Goal: Transaction & Acquisition: Purchase product/service

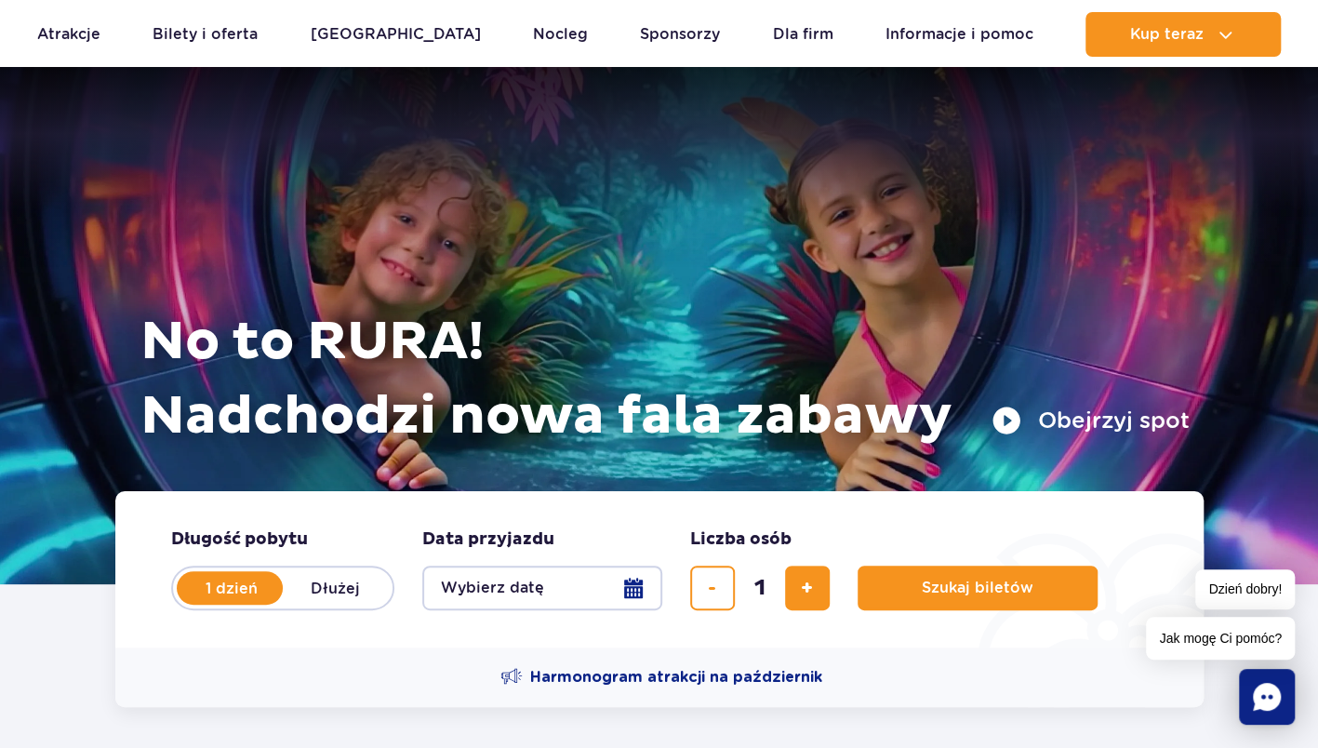
scroll to position [277, 0]
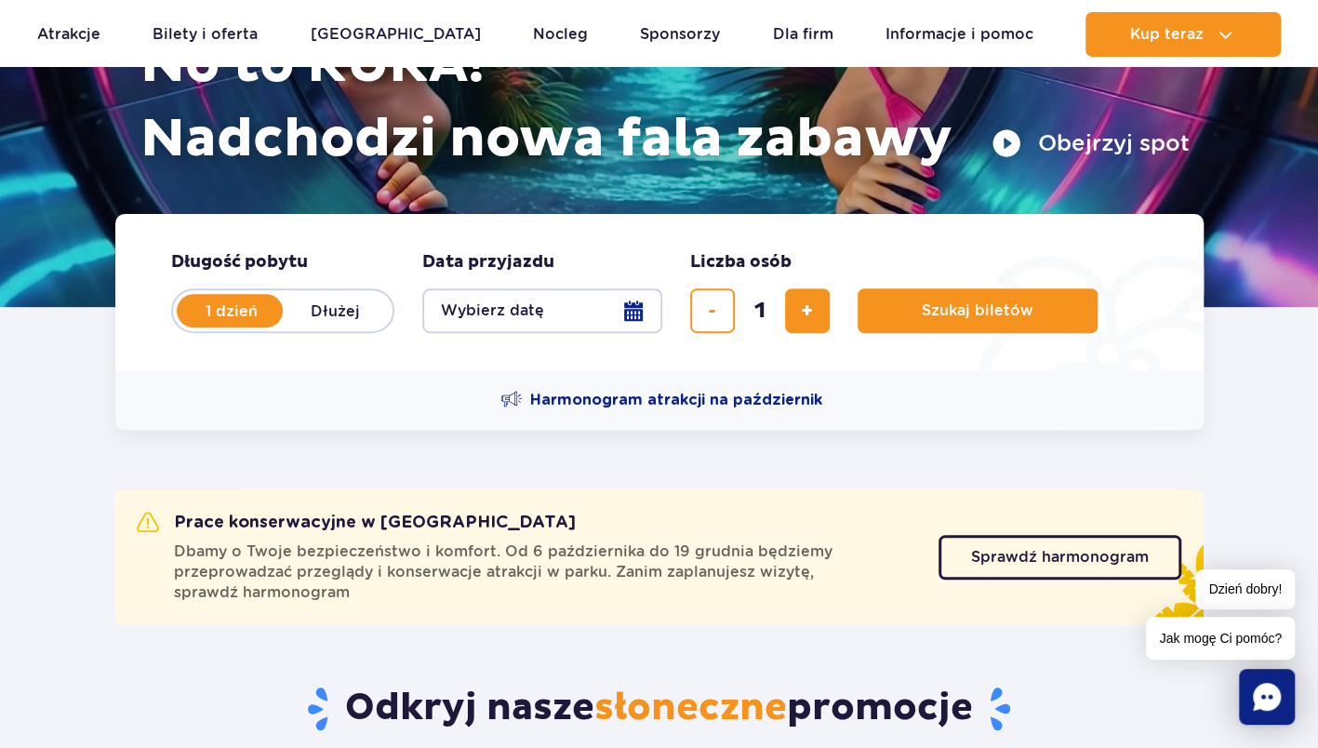
click at [546, 309] on button "Wybierz datę" at bounding box center [542, 310] width 240 height 45
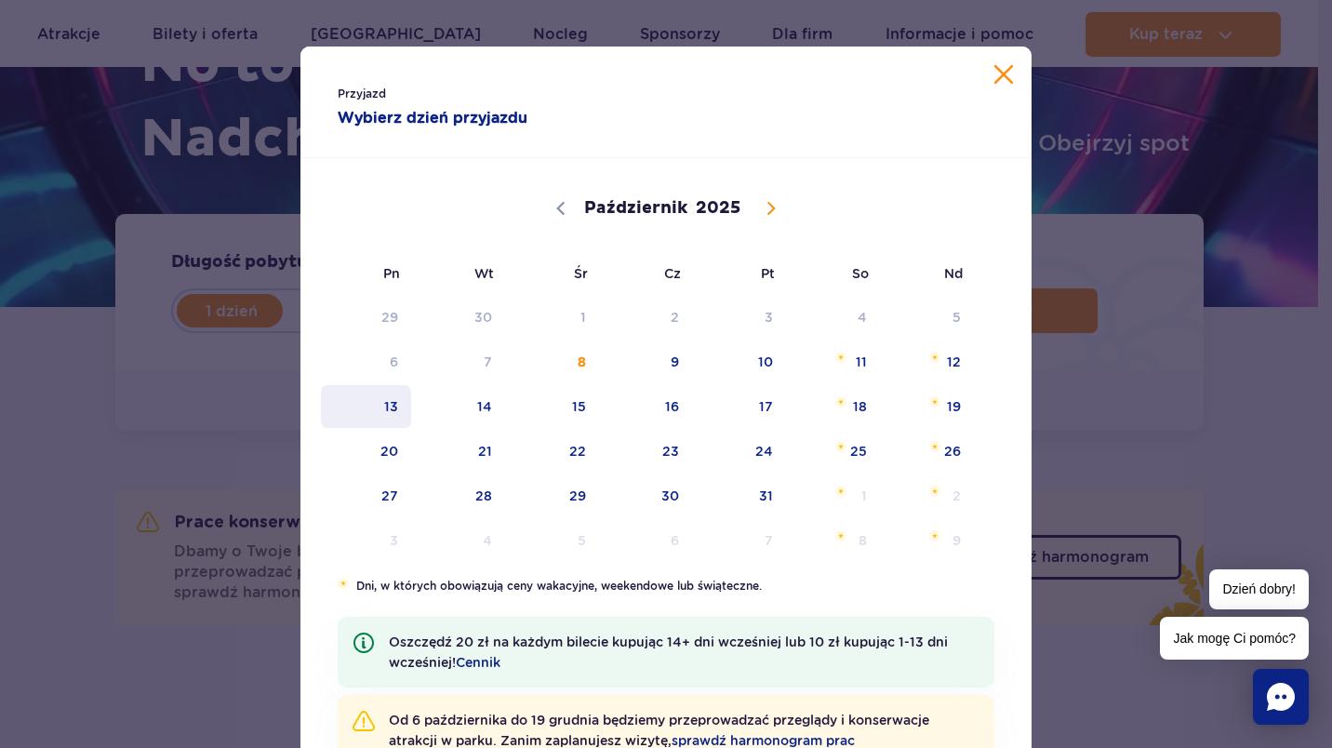
click at [385, 406] on span "13" at bounding box center [366, 406] width 94 height 43
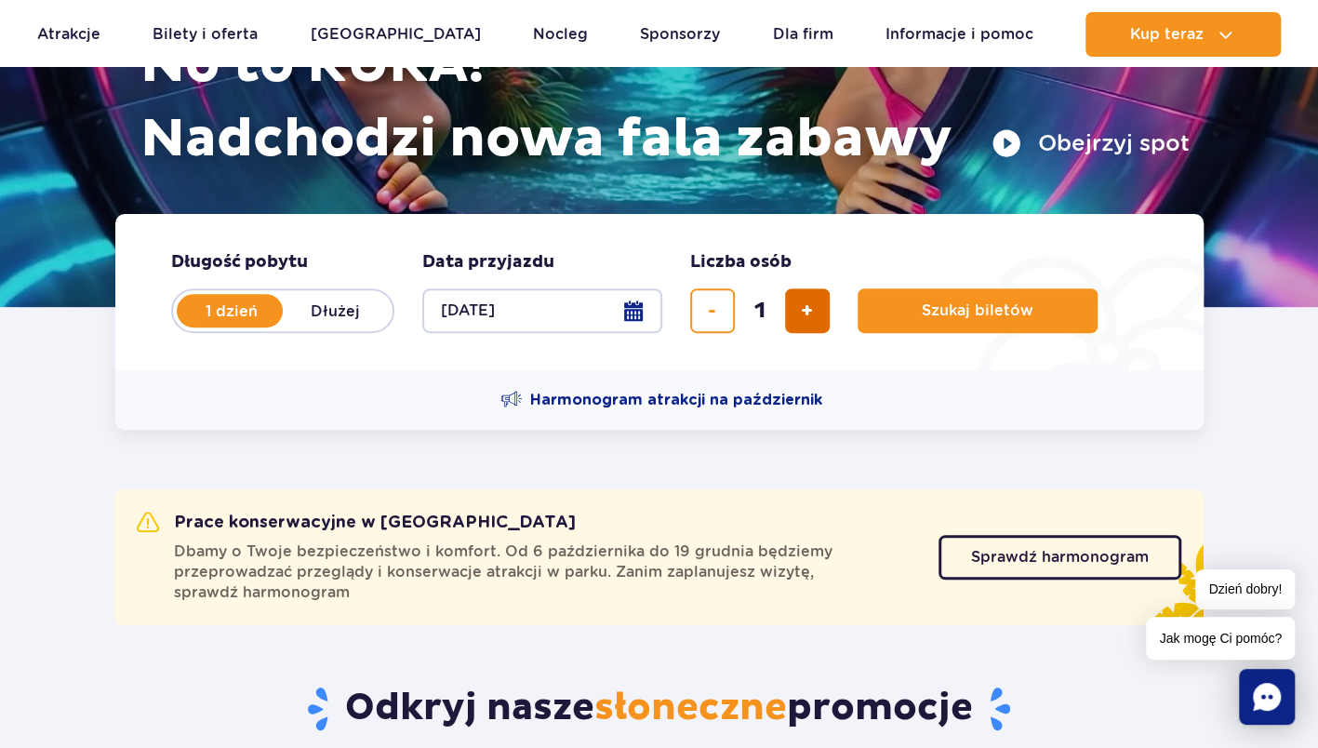
click at [806, 311] on span "dodaj bilet" at bounding box center [807, 311] width 12 height 0
type input "2"
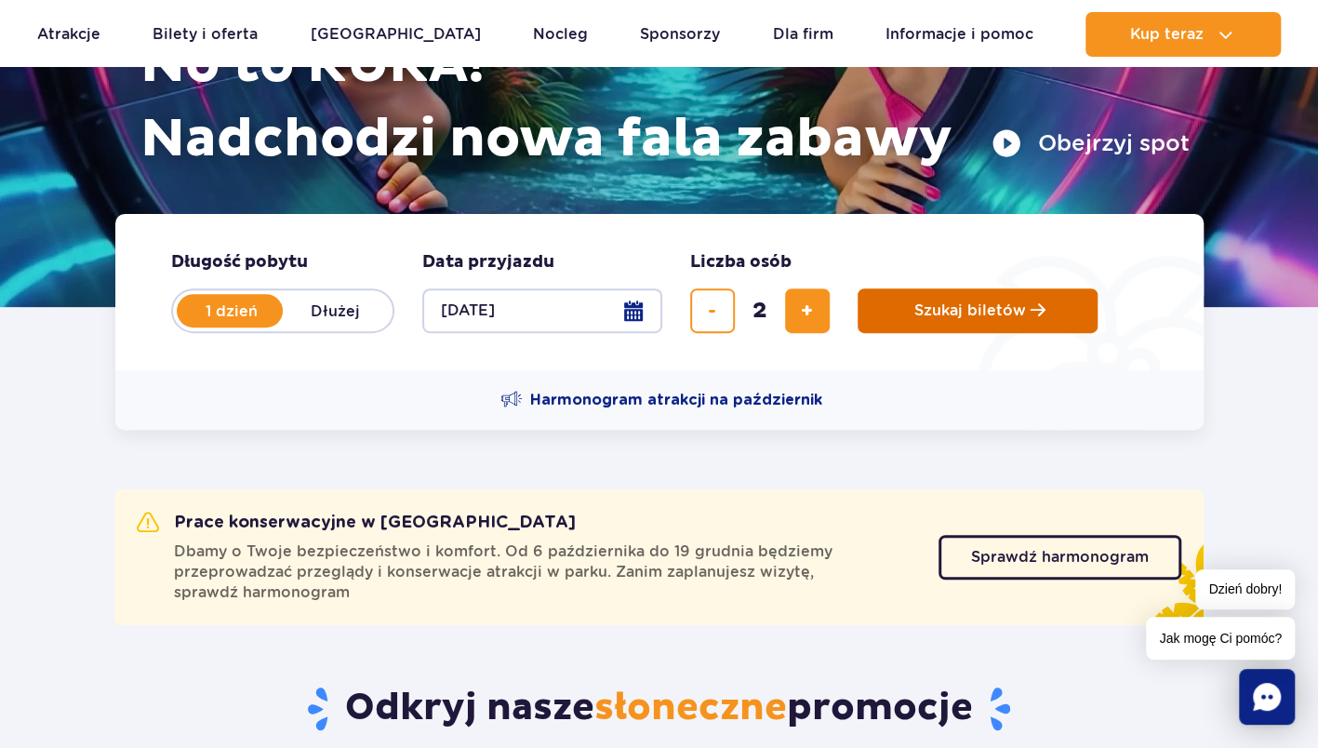
click at [917, 315] on span "Szukaj biletów" at bounding box center [970, 310] width 112 height 17
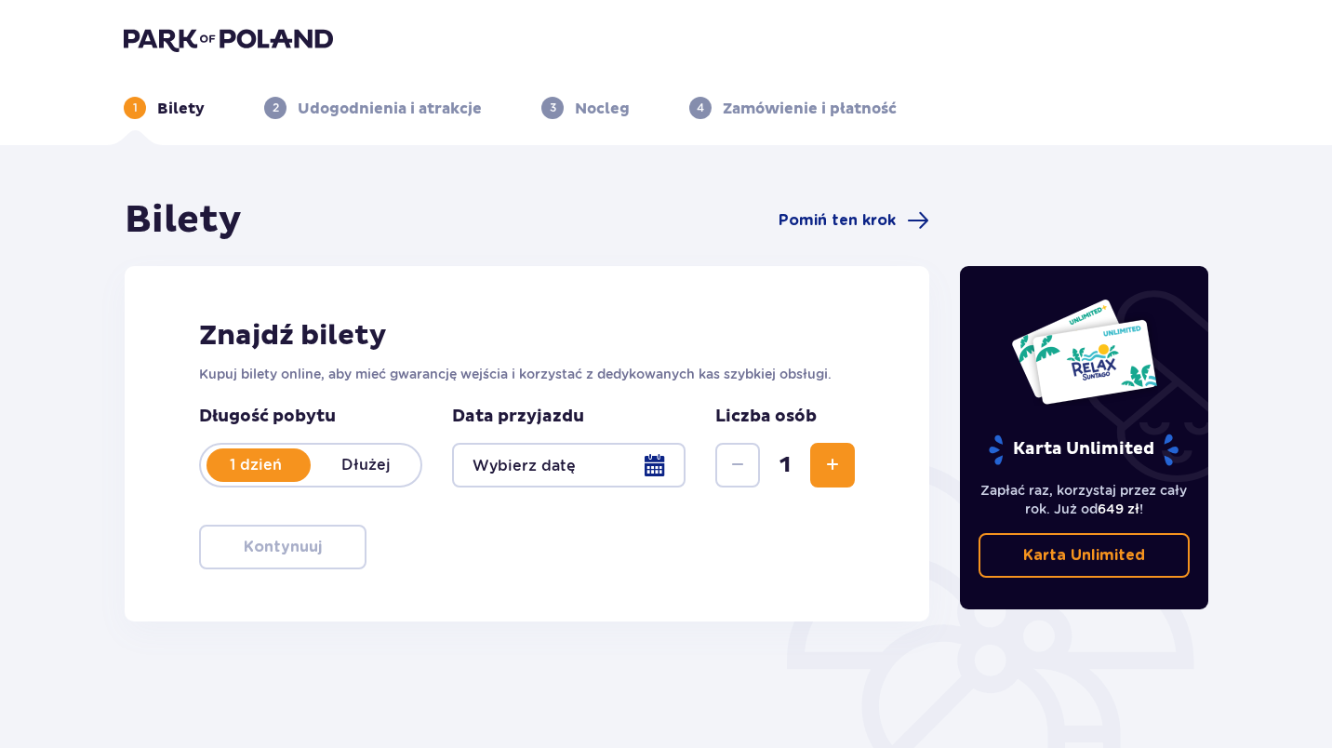
type input "[DATE]"
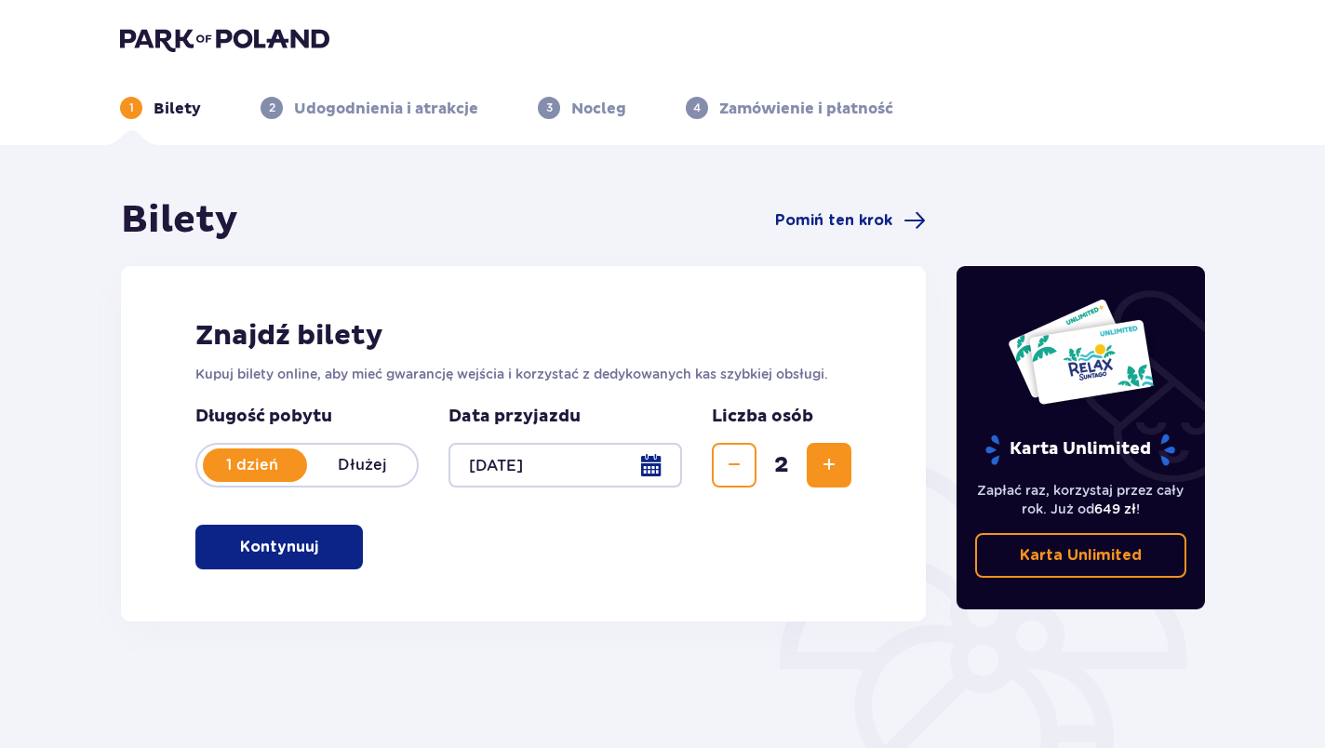
click at [281, 554] on p "Kontynuuj" at bounding box center [279, 547] width 78 height 20
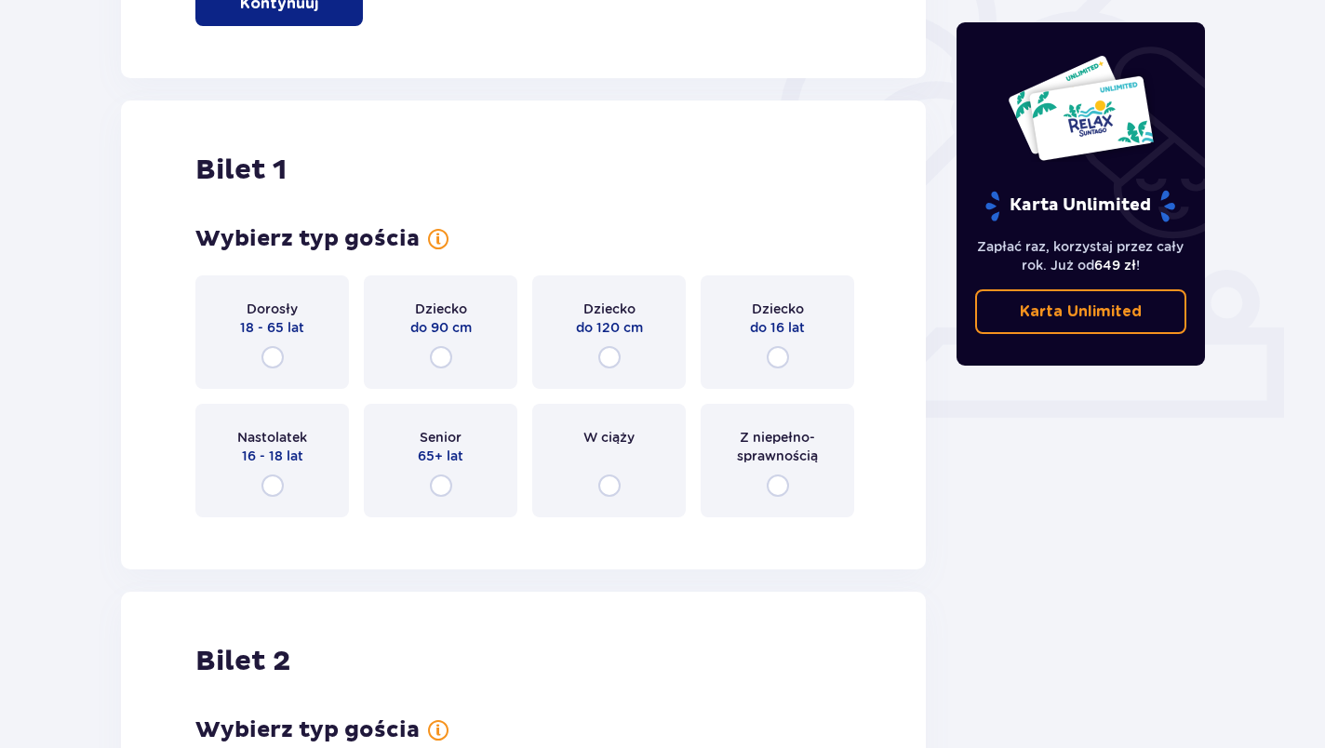
scroll to position [621, 0]
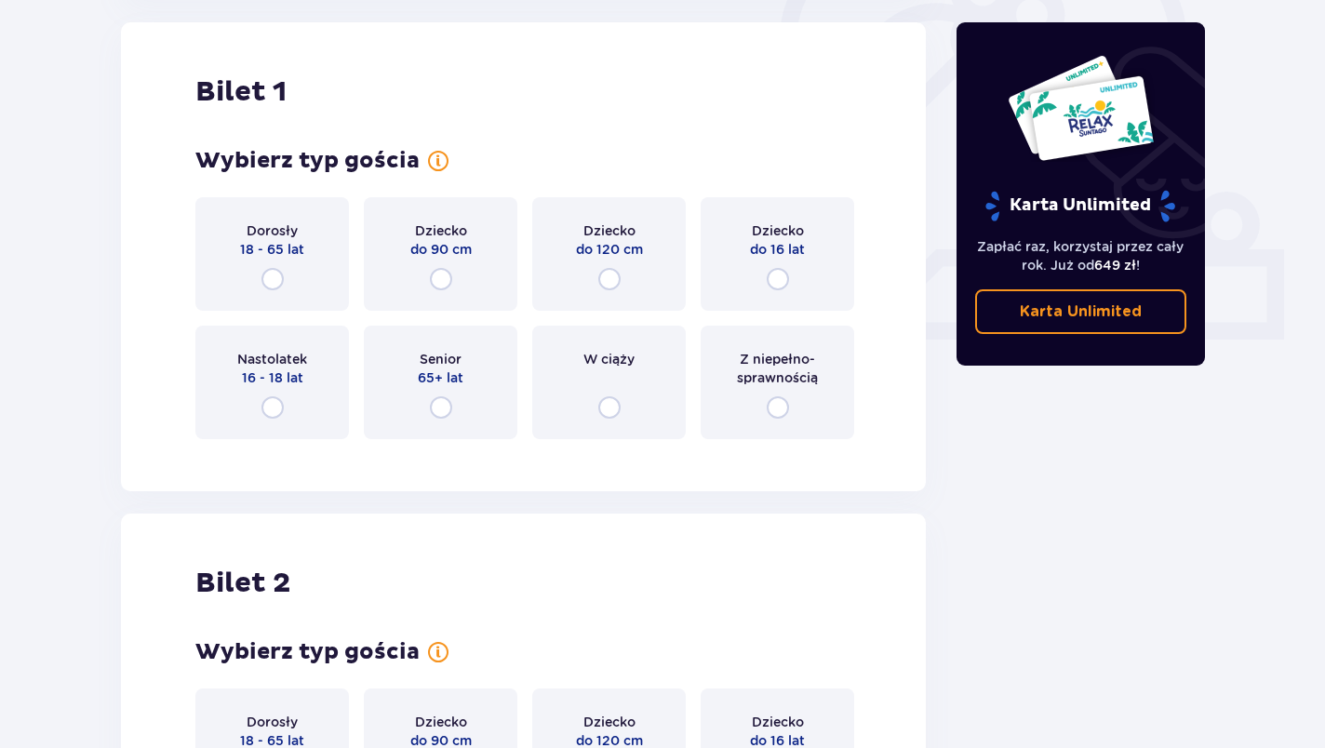
click at [259, 294] on div "Dorosły 18 - 65 lat" at bounding box center [271, 253] width 153 height 113
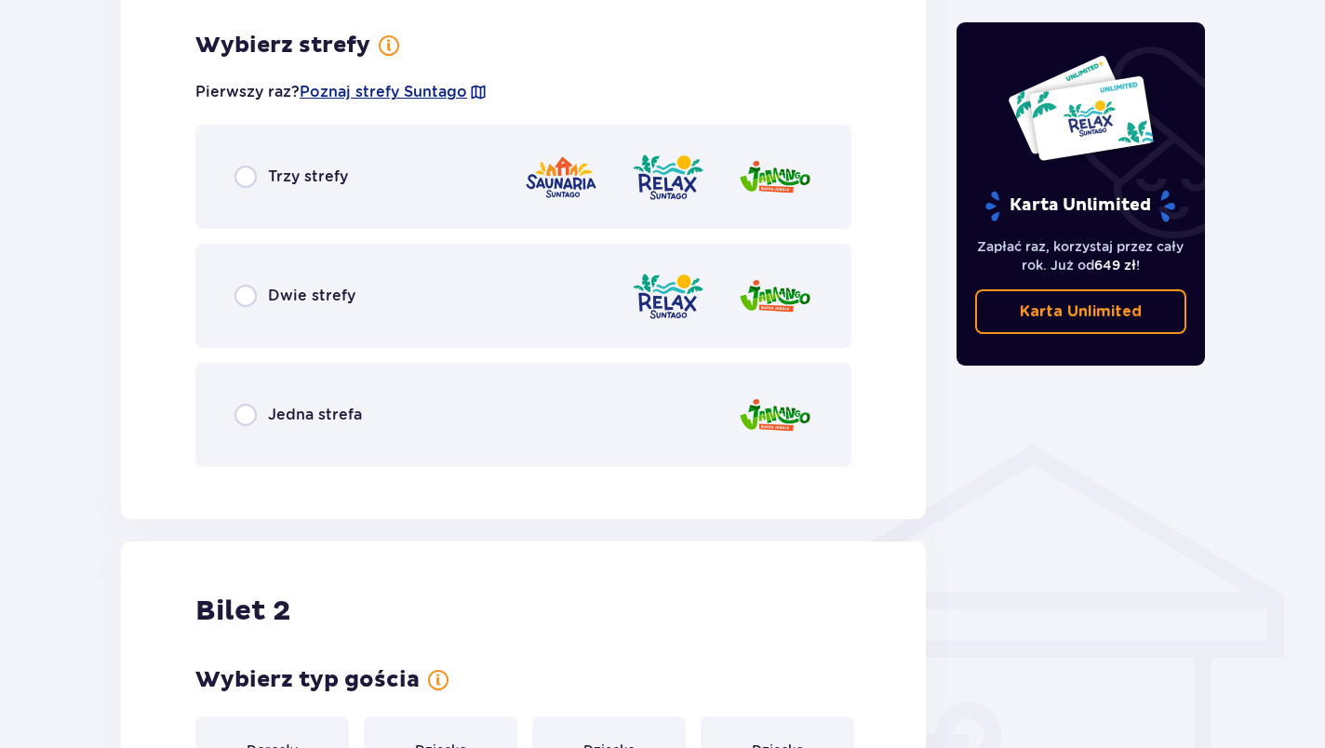
scroll to position [1075, 0]
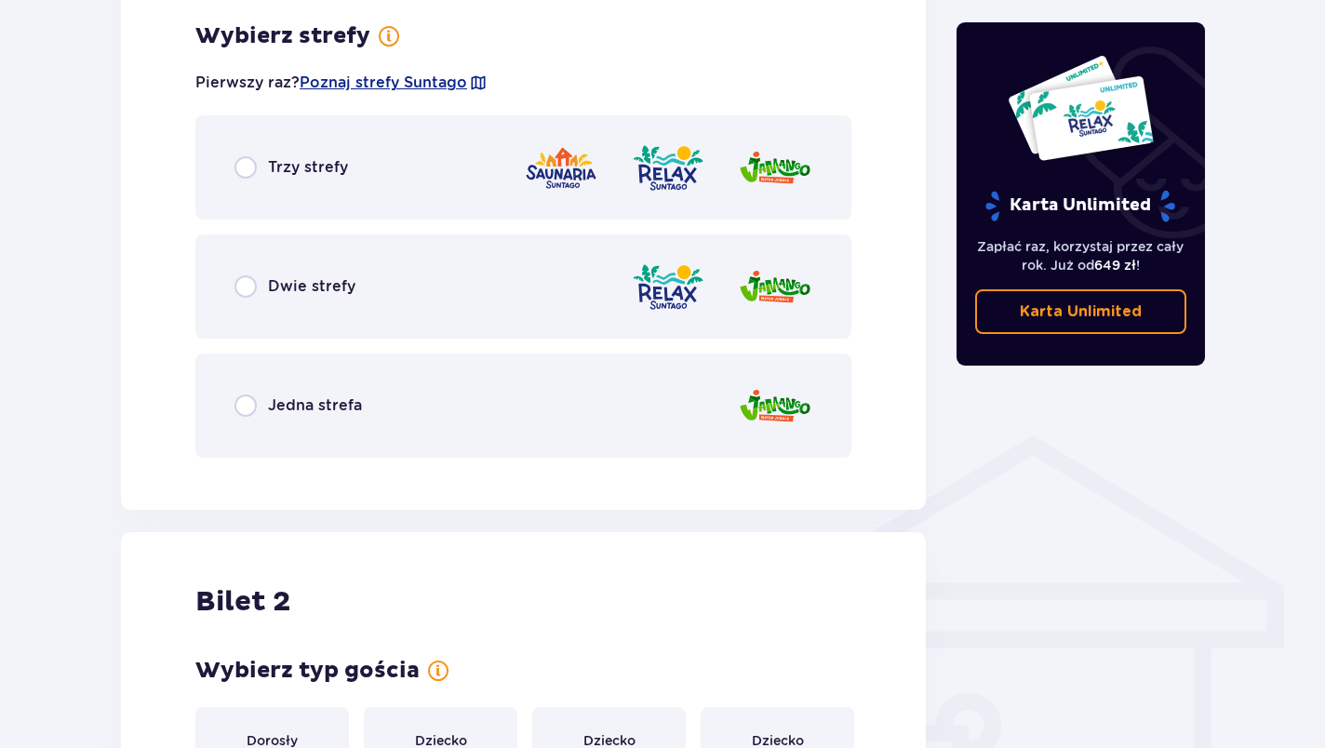
click at [258, 295] on div "Dwie strefy" at bounding box center [294, 286] width 121 height 22
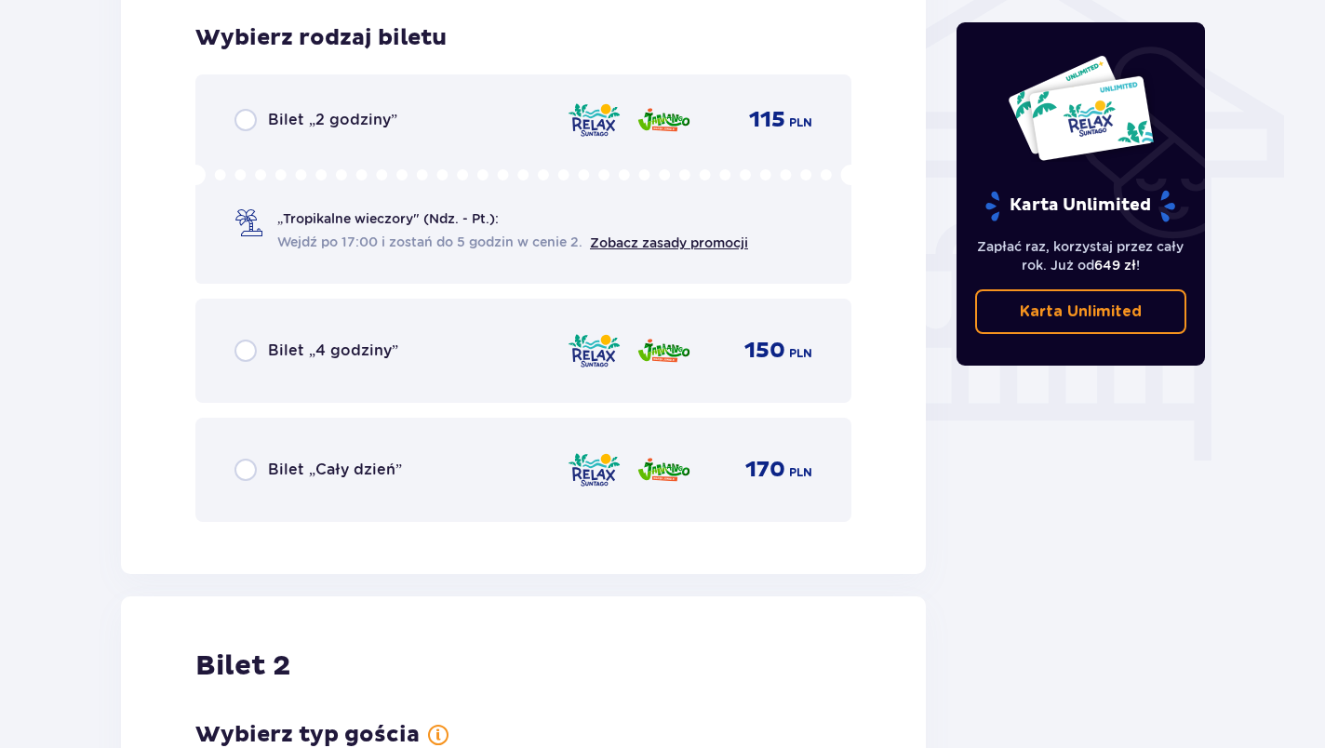
scroll to position [1548, 0]
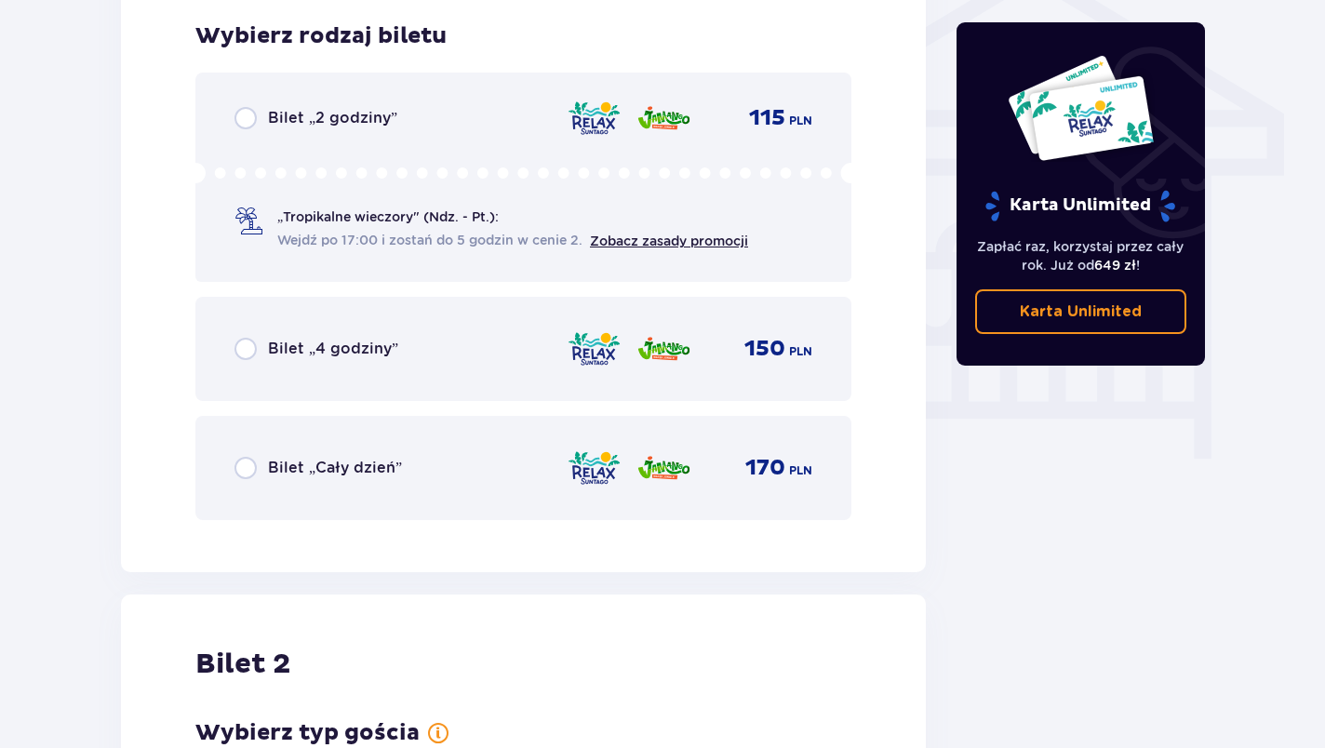
click at [291, 469] on span "Bilet „Cały dzień”" at bounding box center [335, 468] width 134 height 20
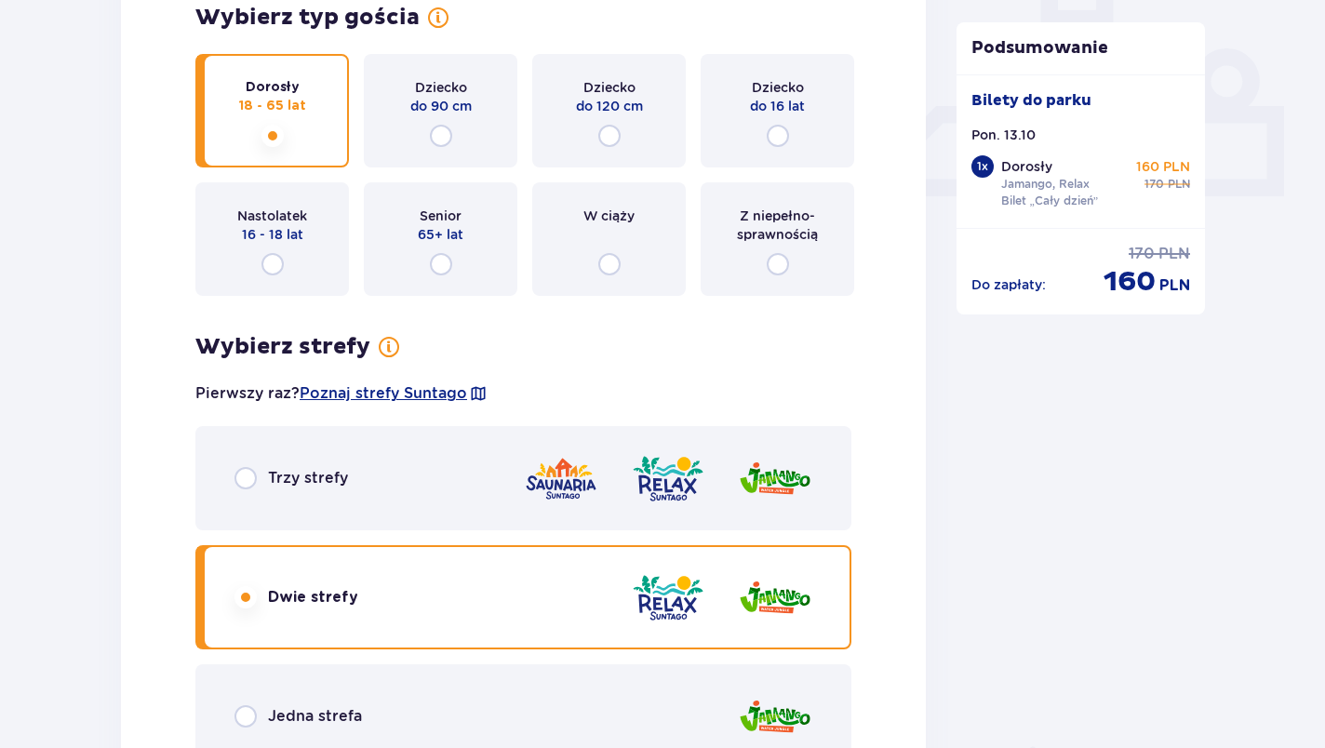
scroll to position [774, 0]
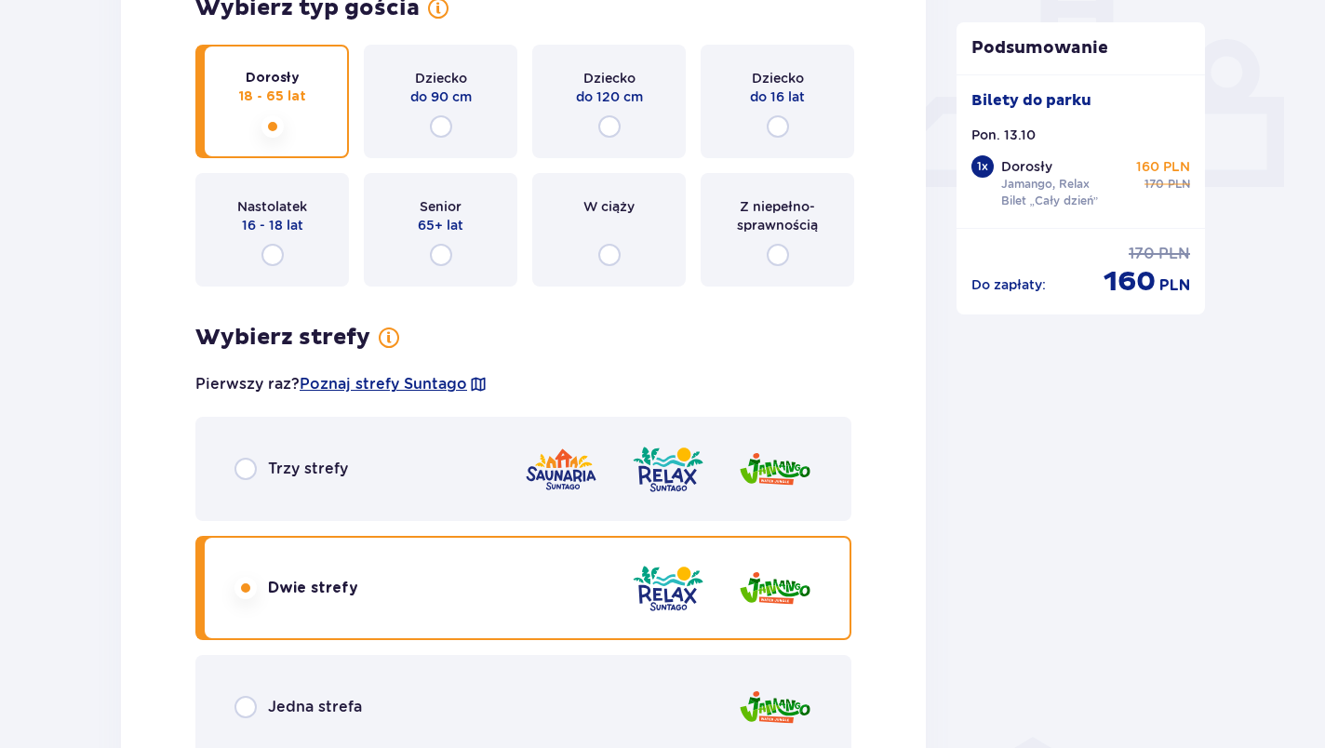
click at [713, 440] on div "Trzy strefy" at bounding box center [523, 469] width 656 height 104
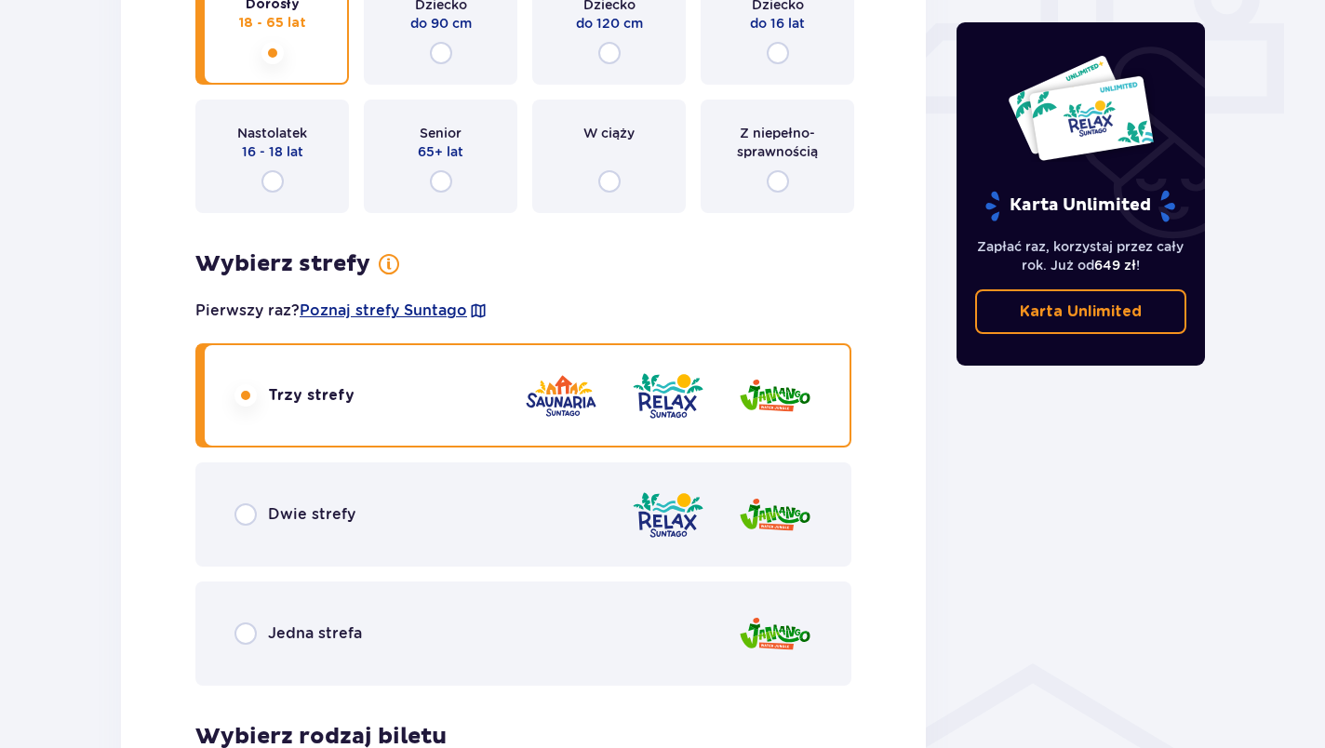
scroll to position [1548, 0]
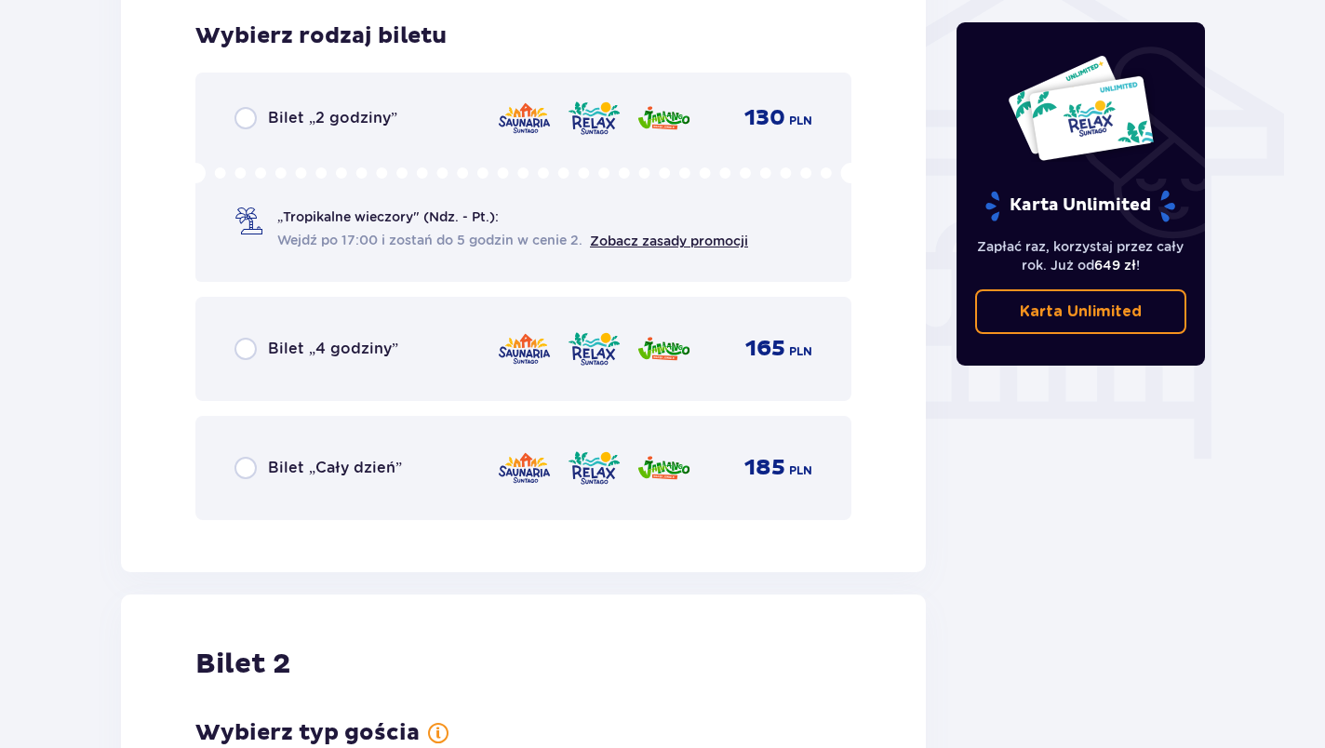
click at [360, 484] on div "Bilet „Cały dzień” 185 PLN" at bounding box center [523, 467] width 578 height 39
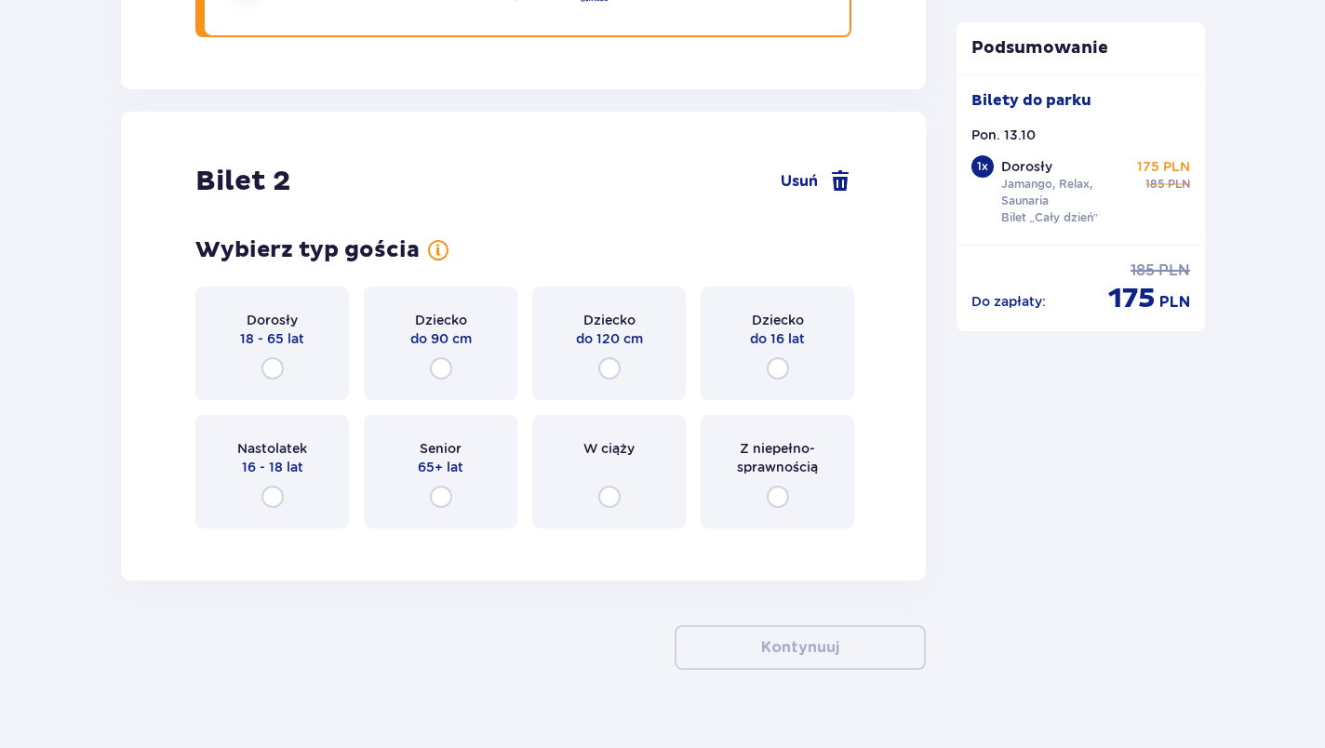
scroll to position [2064, 0]
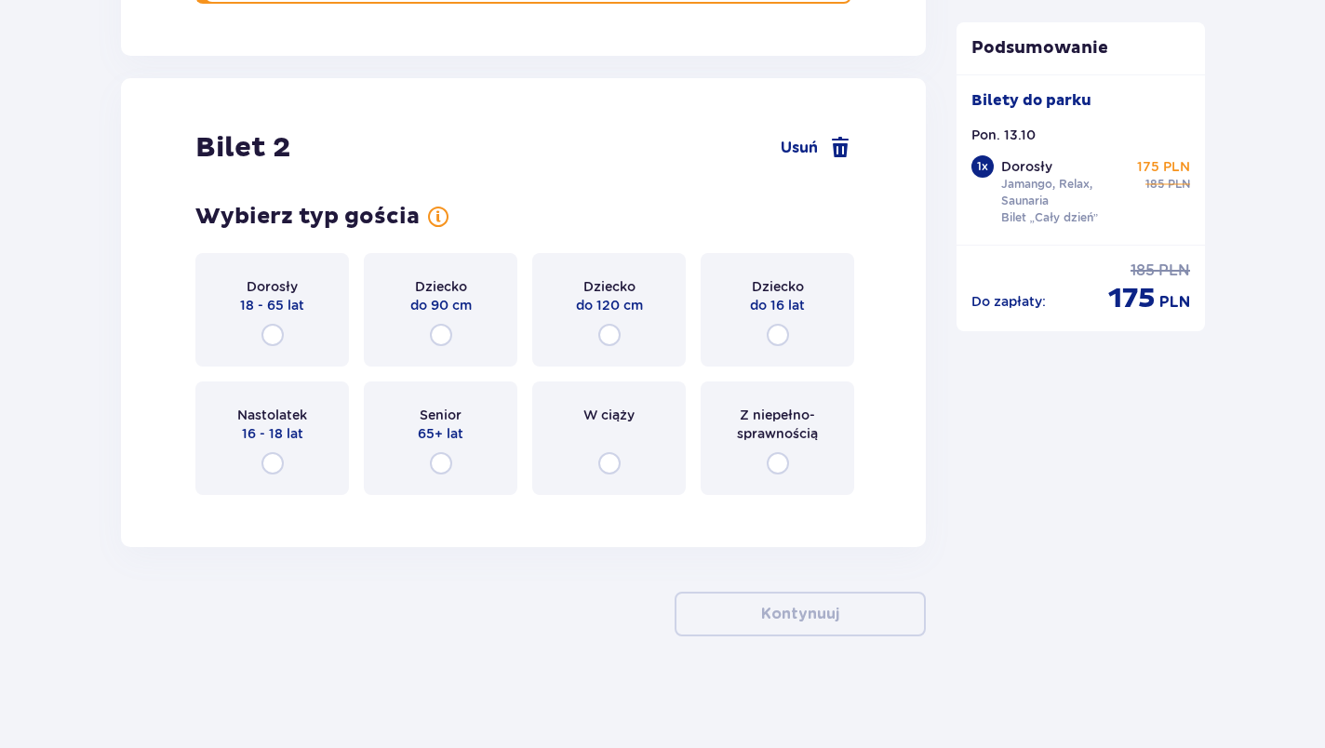
click at [324, 330] on div "Dorosły 18 - 65 lat" at bounding box center [271, 309] width 153 height 113
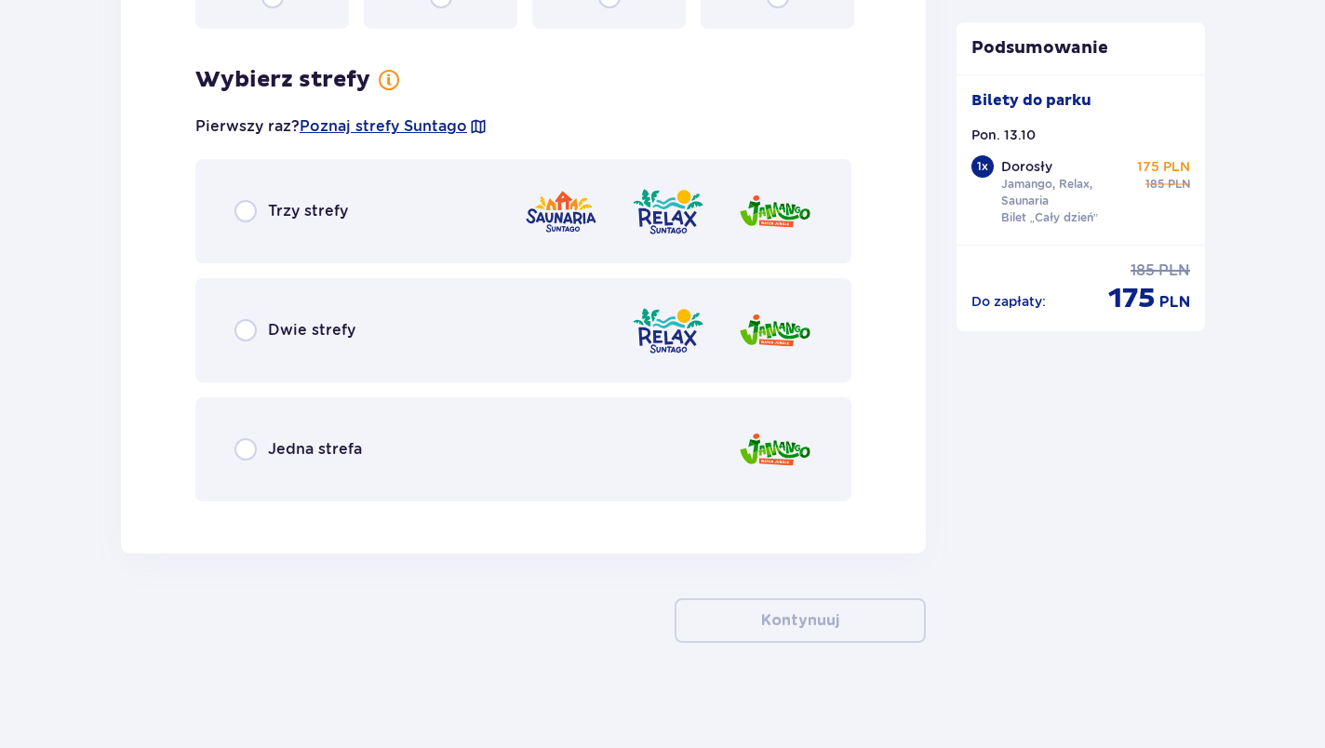
scroll to position [2537, 0]
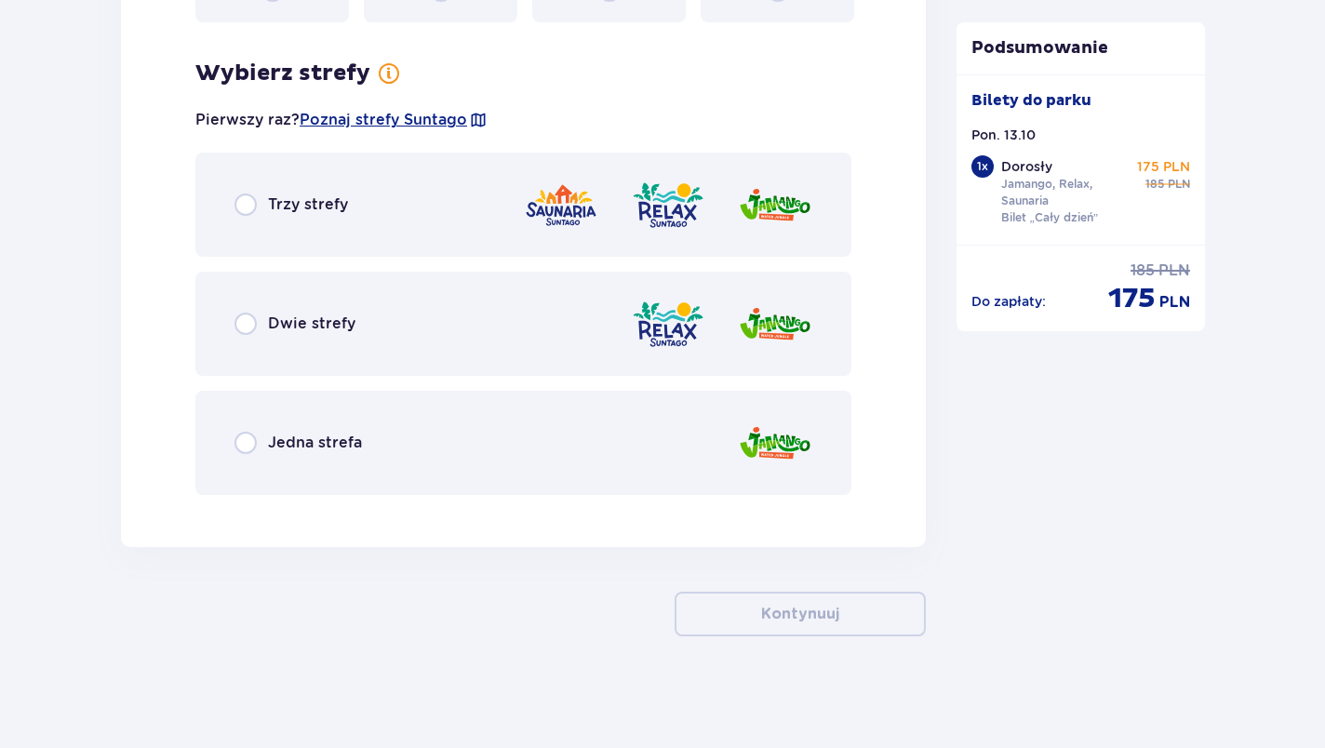
click at [387, 194] on div "Trzy strefy" at bounding box center [523, 205] width 656 height 104
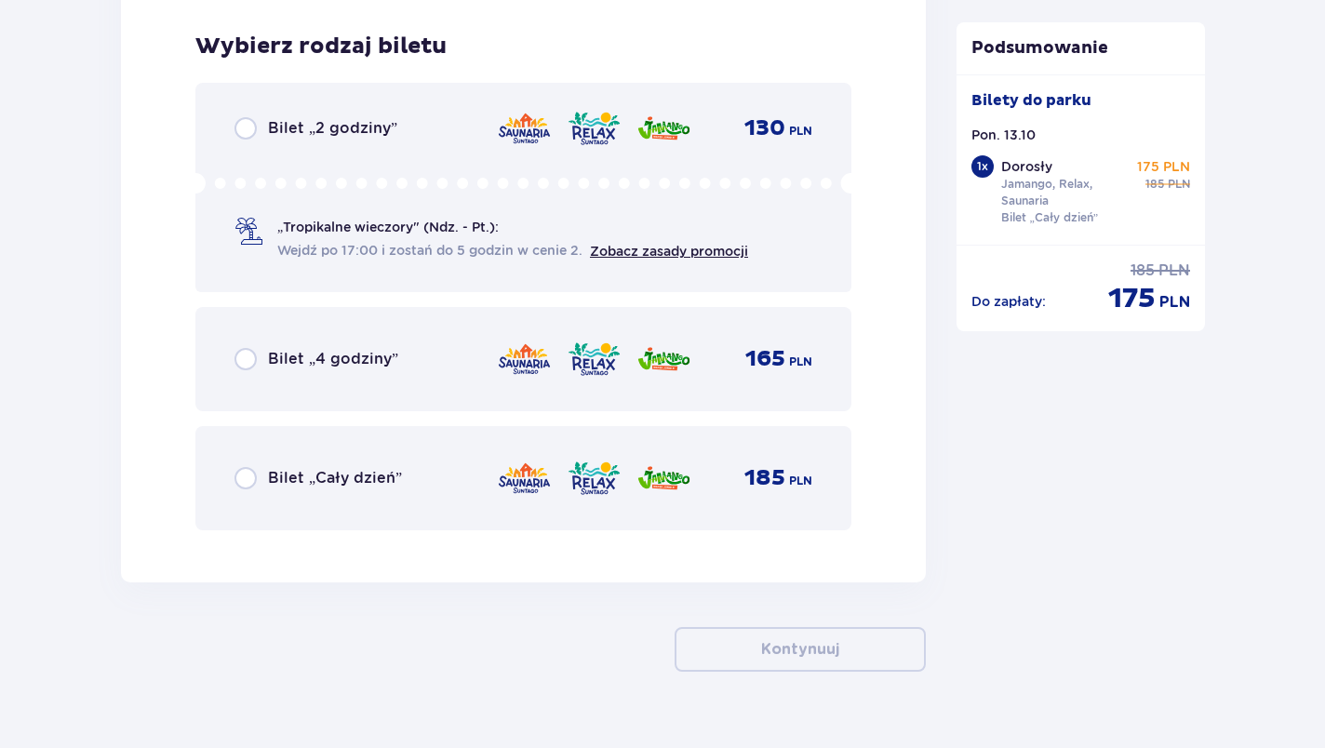
scroll to position [3046, 0]
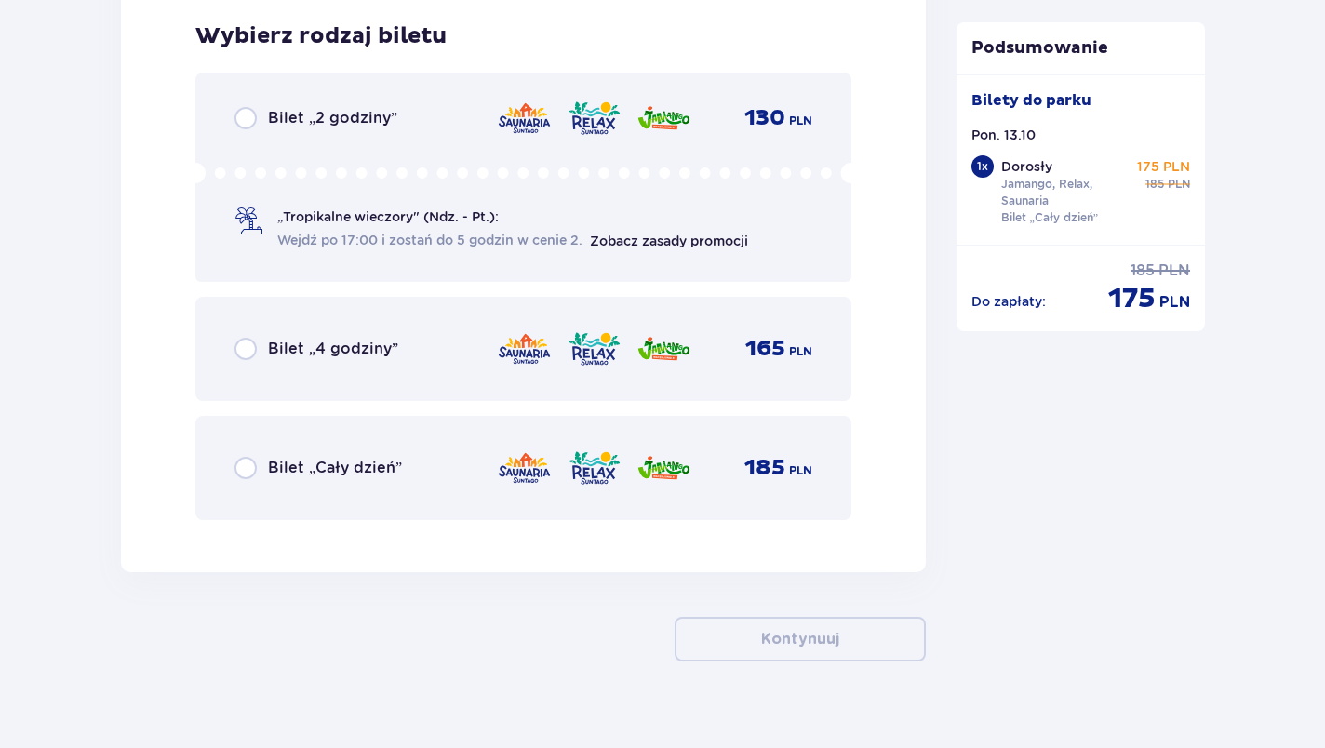
drag, startPoint x: 513, startPoint y: 433, endPoint x: 547, endPoint y: 429, distance: 33.7
click at [547, 429] on div "Bilet „Cały dzień” 185 PLN" at bounding box center [523, 468] width 656 height 104
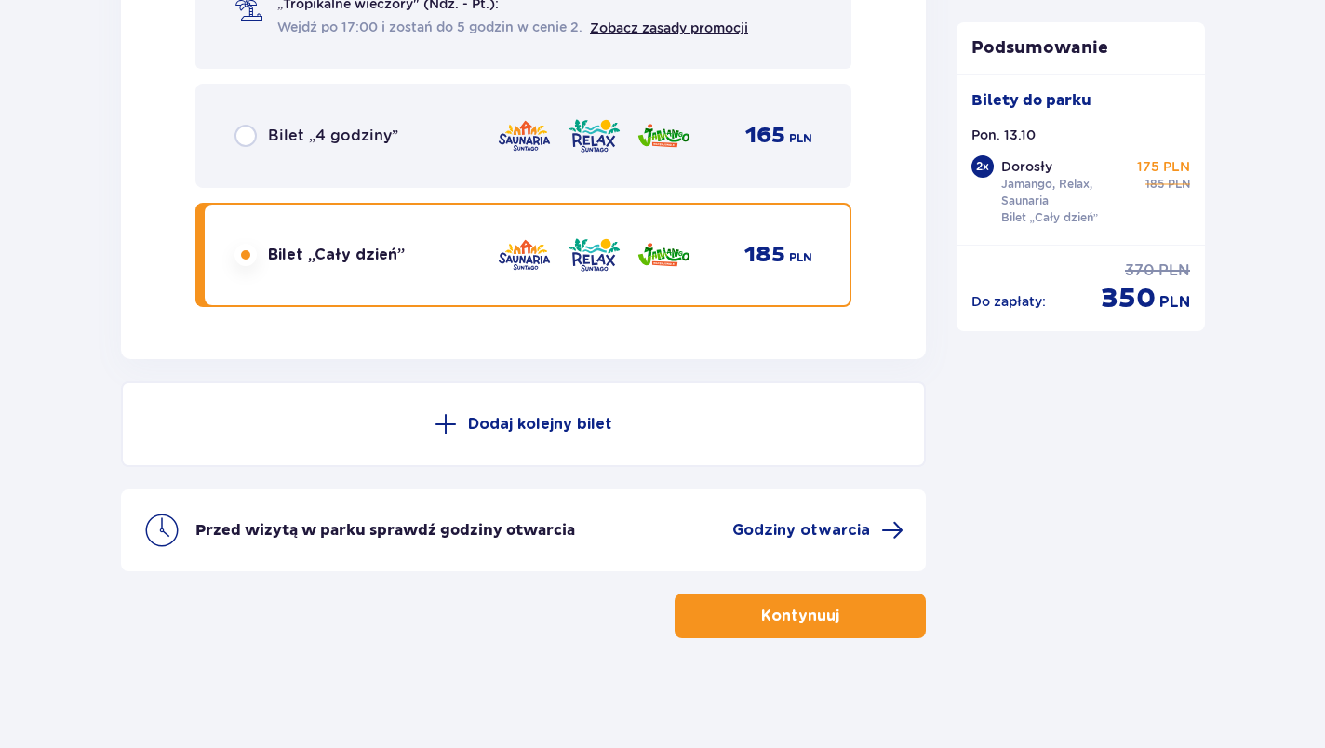
scroll to position [3261, 0]
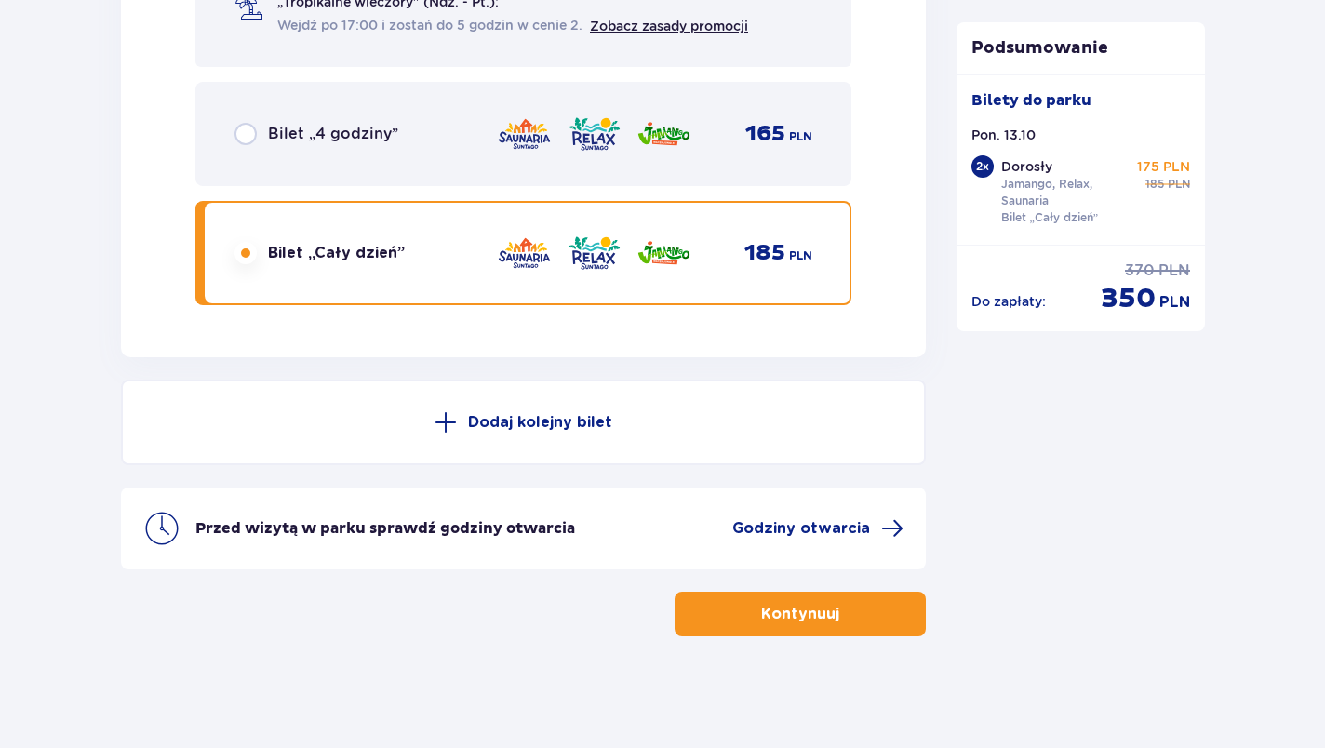
click at [805, 606] on p "Kontynuuj" at bounding box center [800, 614] width 78 height 20
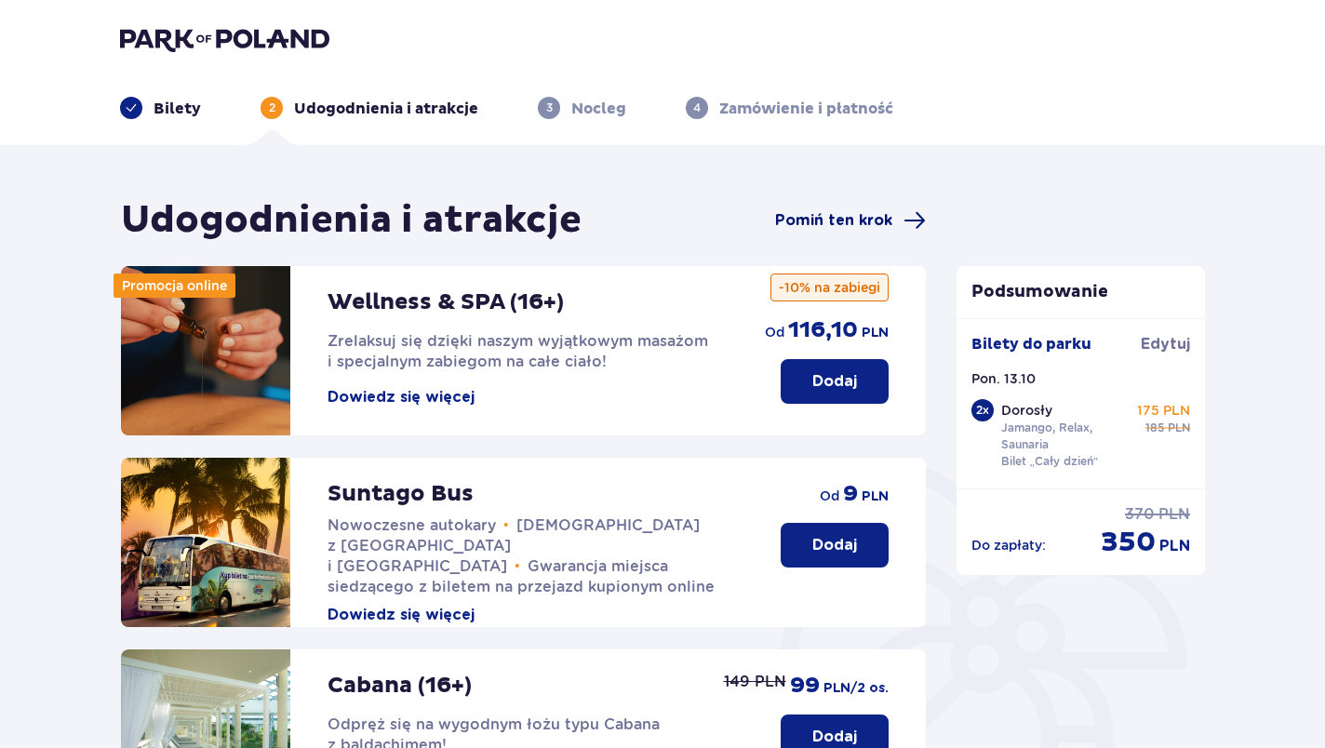
click at [848, 226] on span "Pomiń ten krok" at bounding box center [833, 220] width 117 height 20
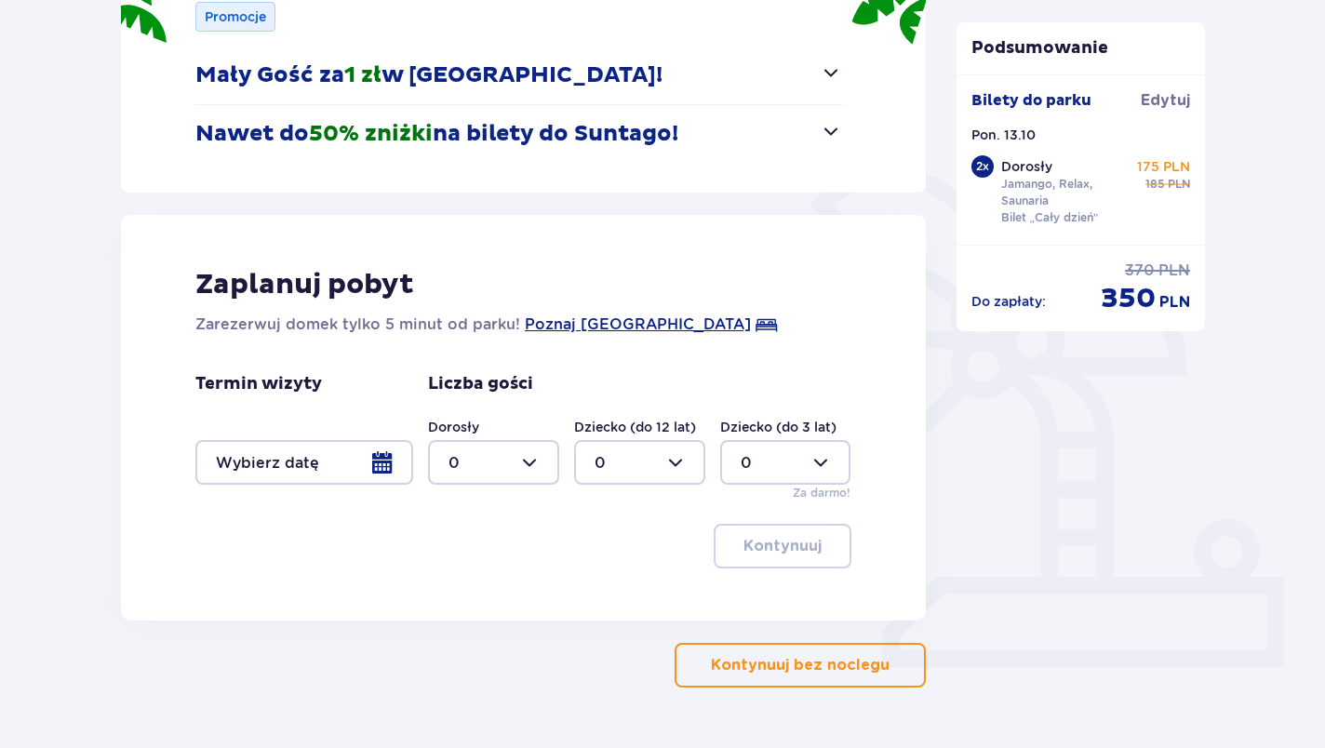
scroll to position [307, 0]
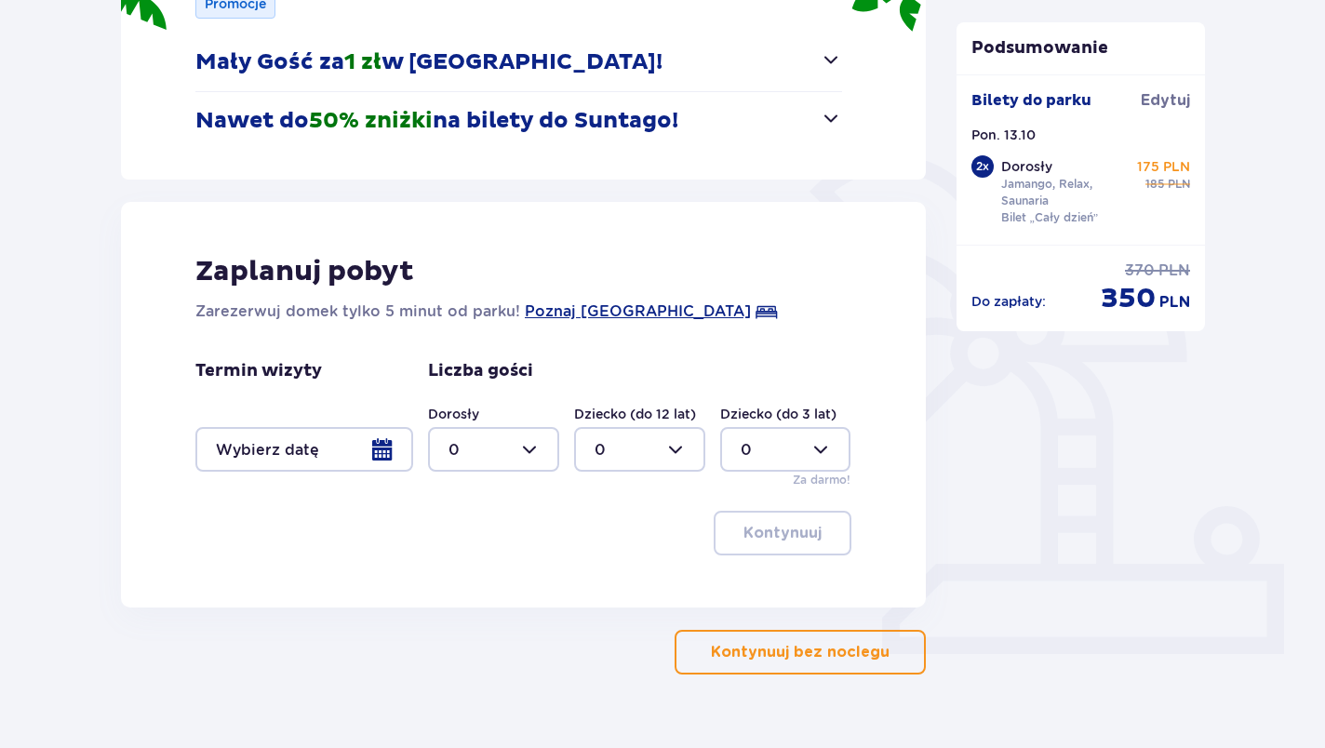
click at [787, 655] on p "Kontynuuj bez noclegu" at bounding box center [800, 652] width 179 height 20
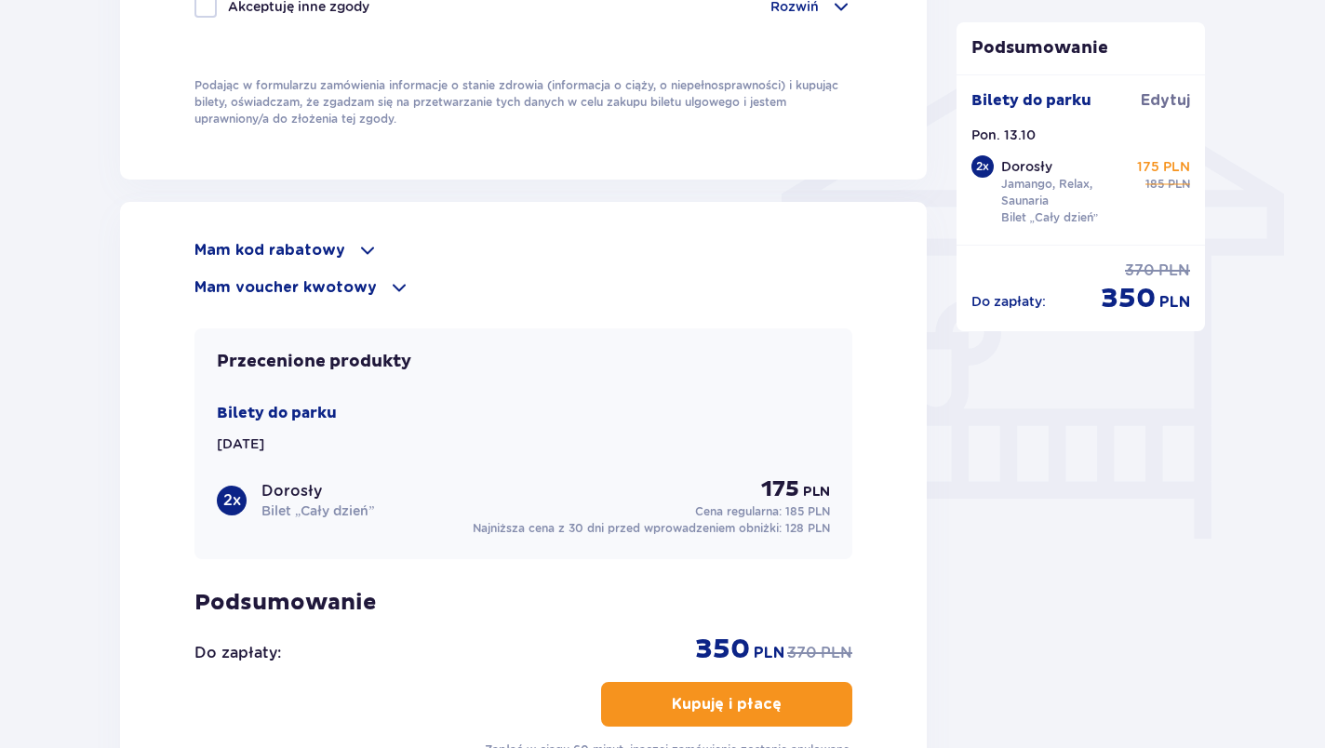
scroll to position [1442, 0]
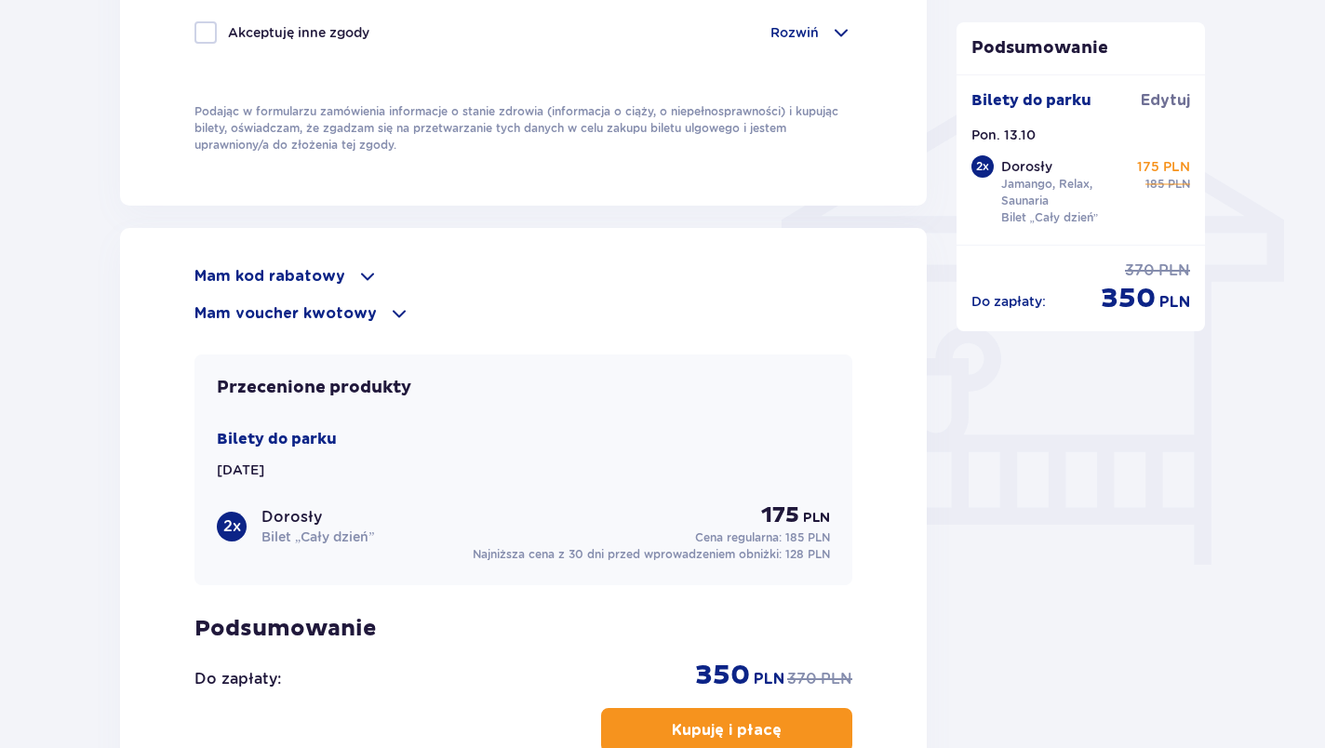
click at [273, 266] on p "Mam kod rabatowy" at bounding box center [269, 276] width 151 height 20
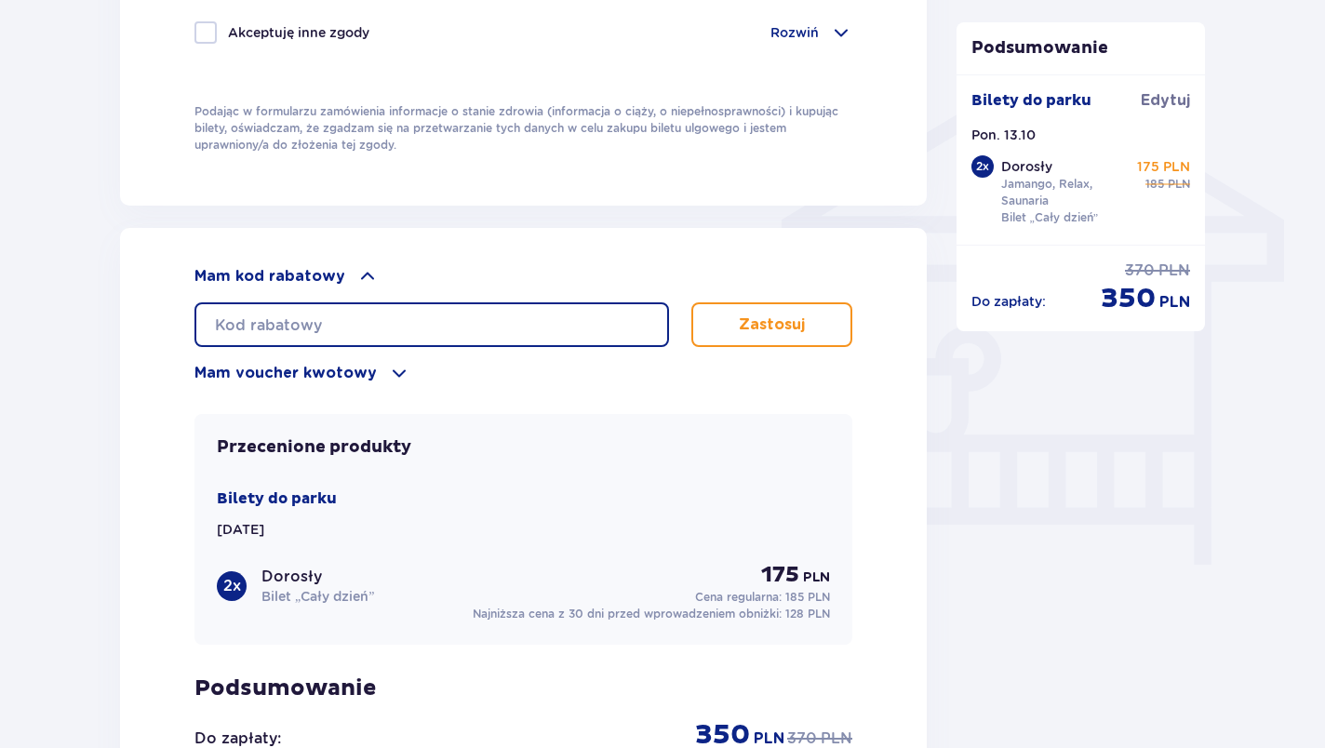
click at [303, 316] on input "text" at bounding box center [431, 324] width 474 height 45
type input "STUDENT30"
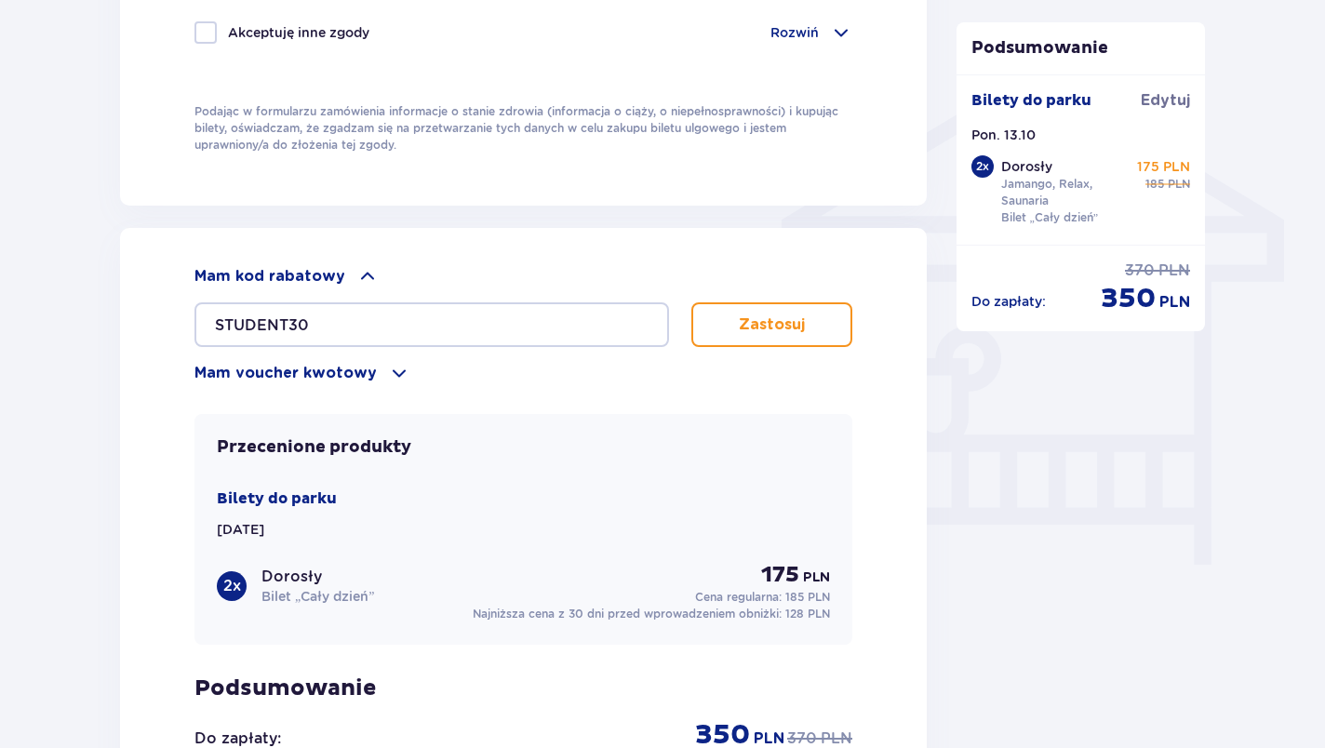
click at [740, 316] on p "Zastosuj" at bounding box center [772, 324] width 66 height 20
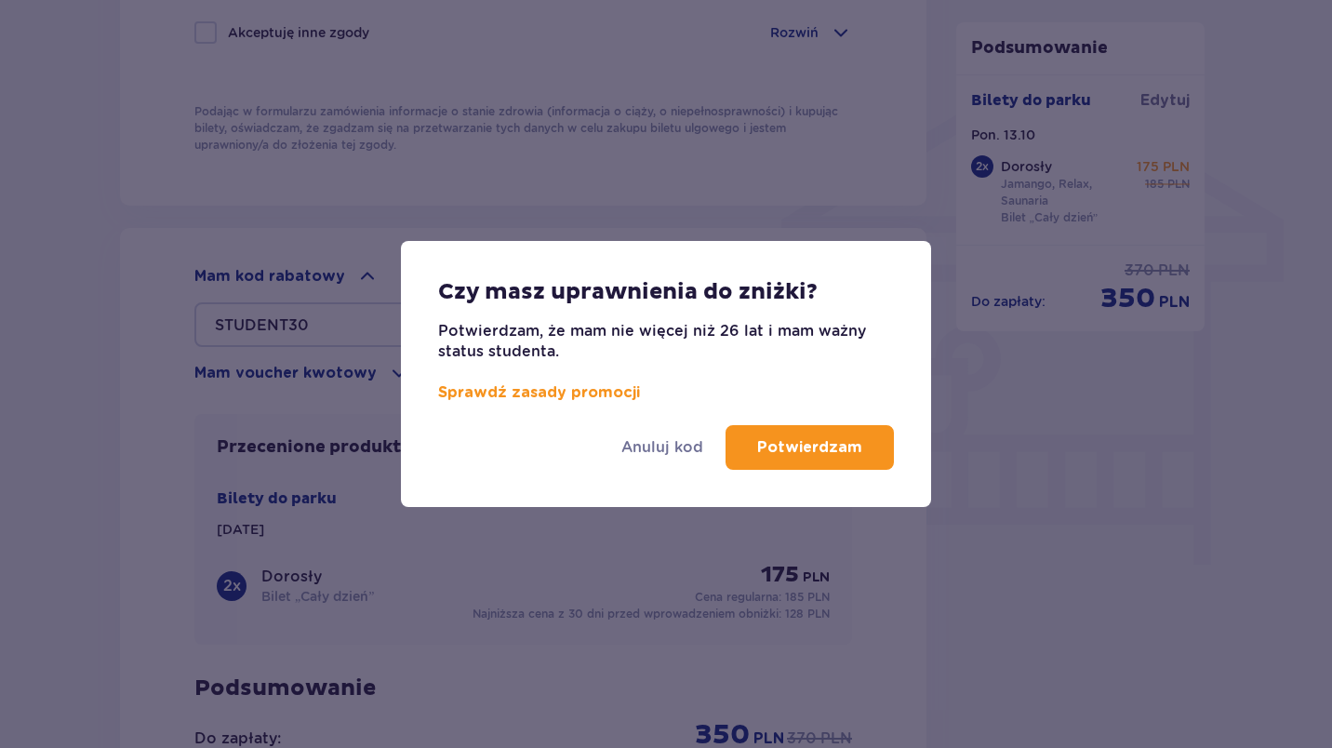
click at [776, 442] on p "Potwierdzam" at bounding box center [809, 447] width 105 height 20
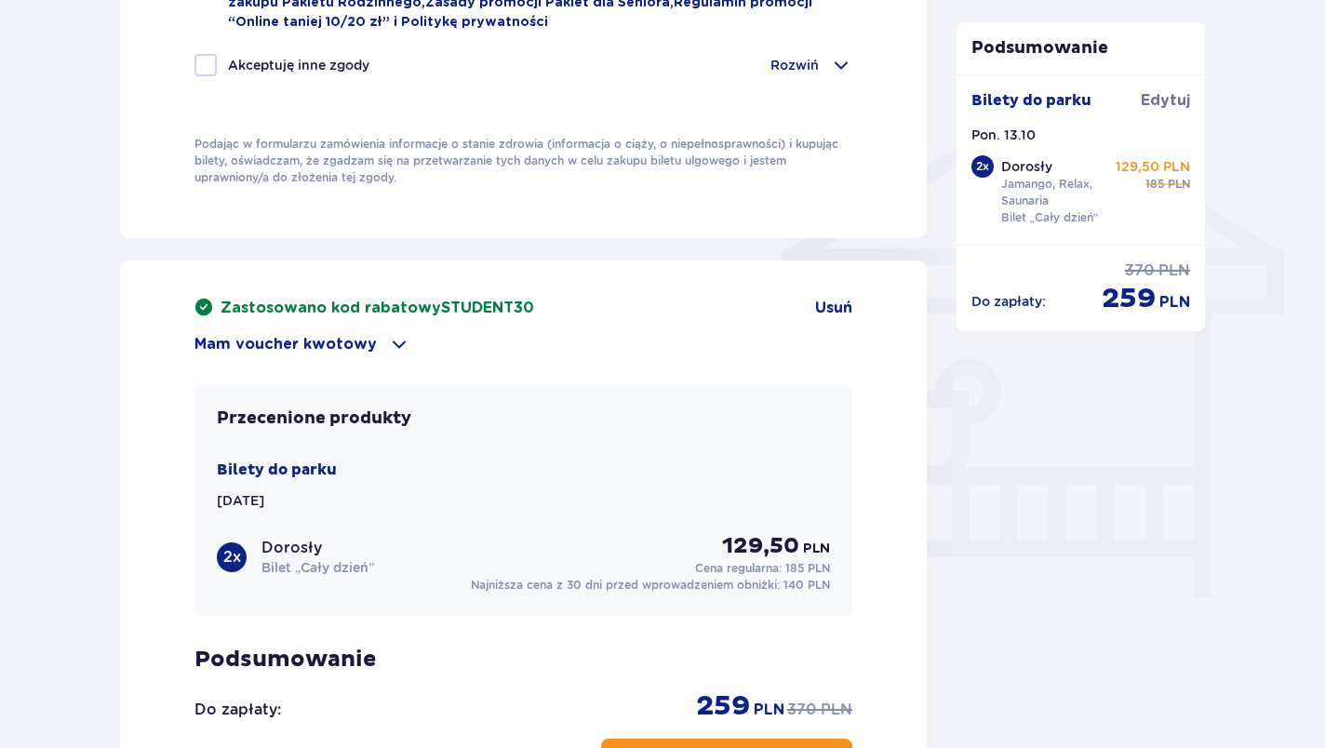
scroll to position [1408, 0]
